Goal: Task Accomplishment & Management: Manage account settings

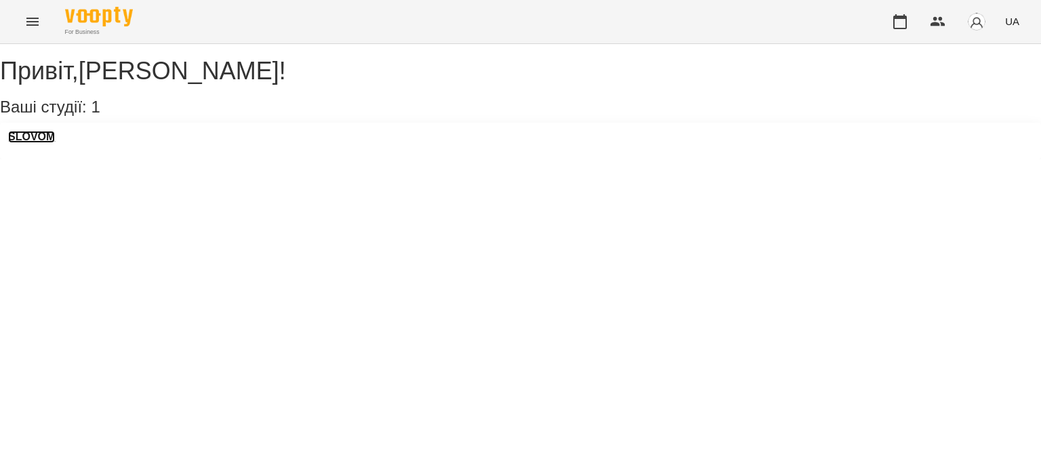
click at [46, 143] on h3 "SLOVOM" at bounding box center [31, 137] width 47 height 12
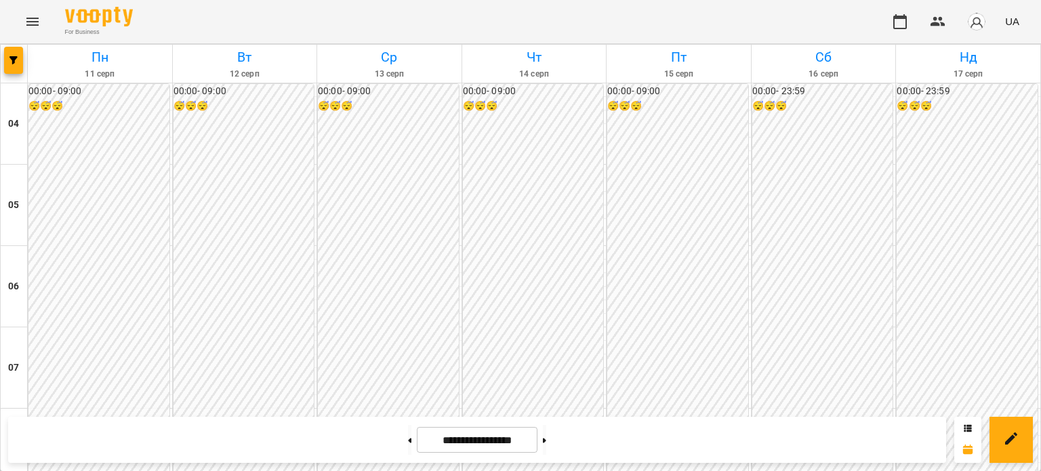
scroll to position [362, 0]
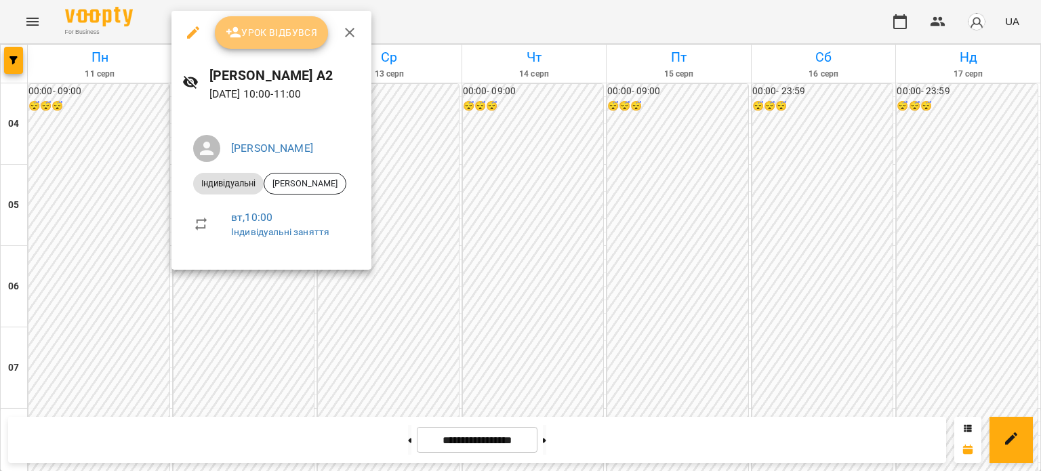
click at [253, 40] on span "Урок відбувся" at bounding box center [272, 32] width 92 height 16
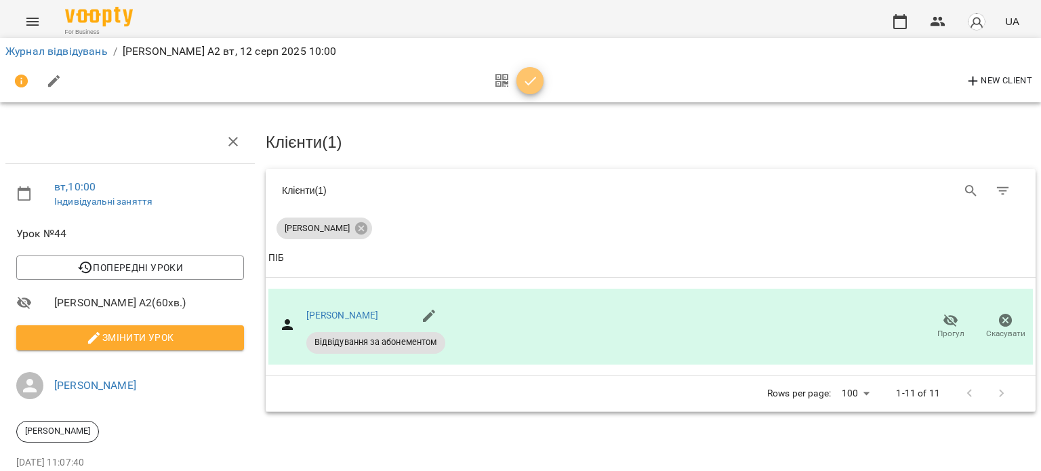
click at [521, 73] on span "button" at bounding box center [530, 81] width 27 height 16
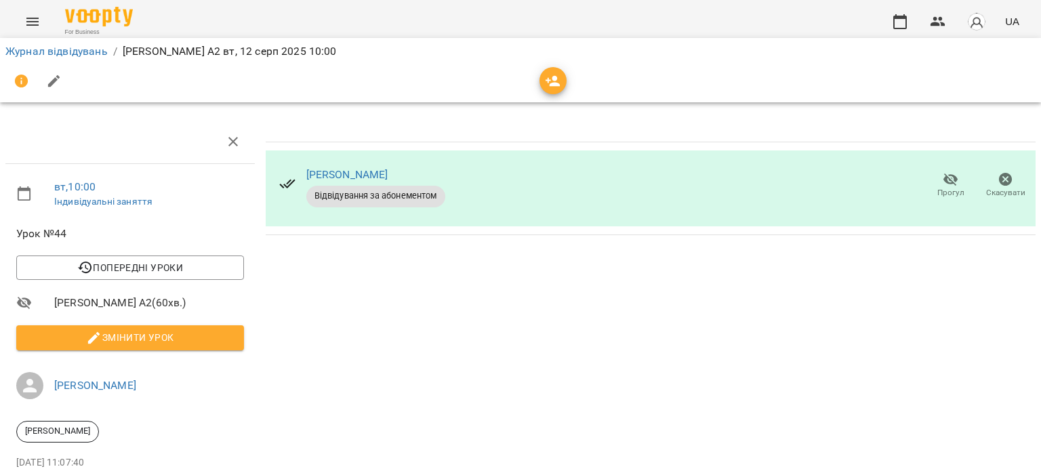
click at [521, 73] on div at bounding box center [520, 81] width 1031 height 33
